Goal: Task Accomplishment & Management: Manage account settings

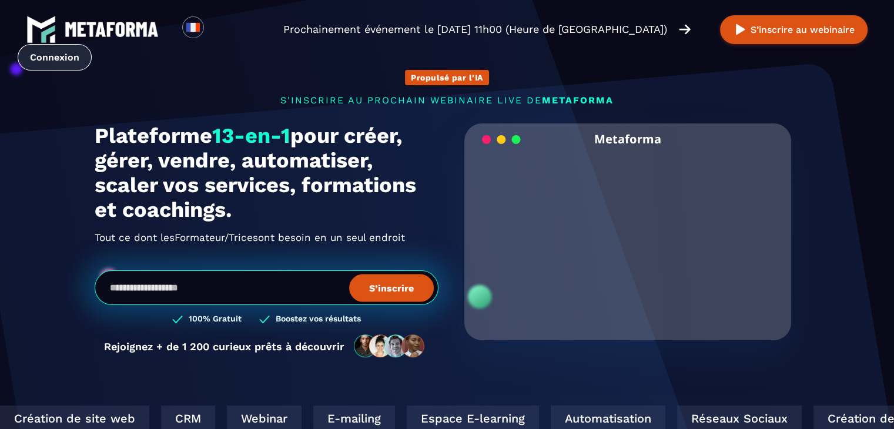
click at [43, 54] on link "Connexion" at bounding box center [55, 57] width 74 height 26
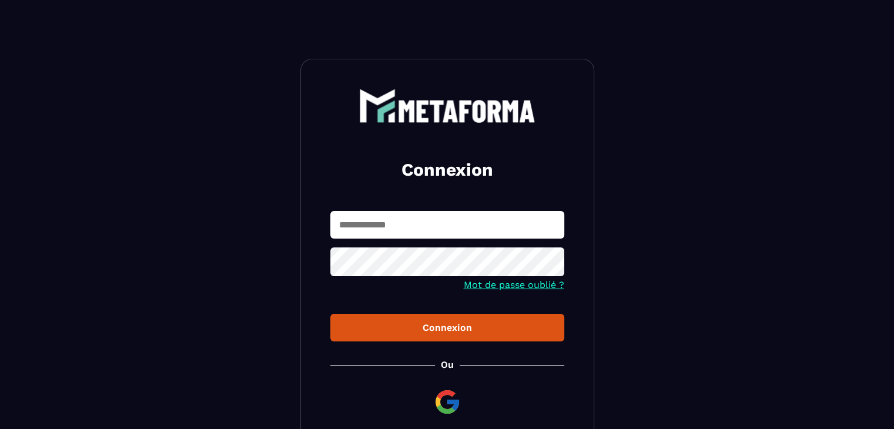
click at [423, 227] on input "text" at bounding box center [448, 225] width 234 height 28
click at [196, 168] on section "Connexion Mot de passe oublié ? Connexion [PERSON_NAME] membre ? Inscription" at bounding box center [447, 265] width 894 height 531
